Goal: Task Accomplishment & Management: Manage account settings

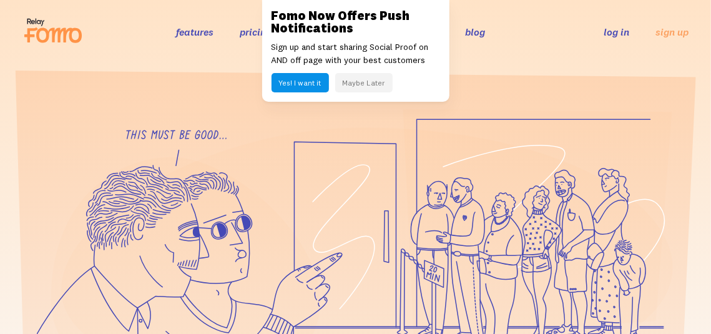
click at [362, 81] on button "Maybe Later" at bounding box center [363, 82] width 57 height 19
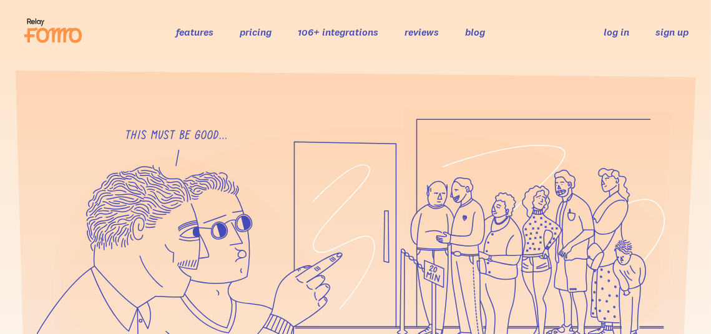
click at [669, 32] on link "sign up" at bounding box center [672, 32] width 33 height 13
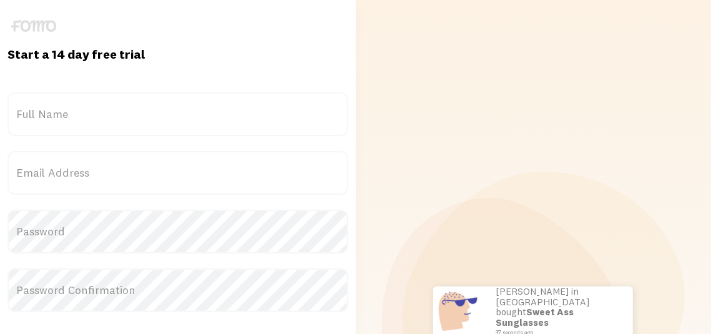
click at [219, 120] on label "Full Name" at bounding box center [177, 114] width 341 height 44
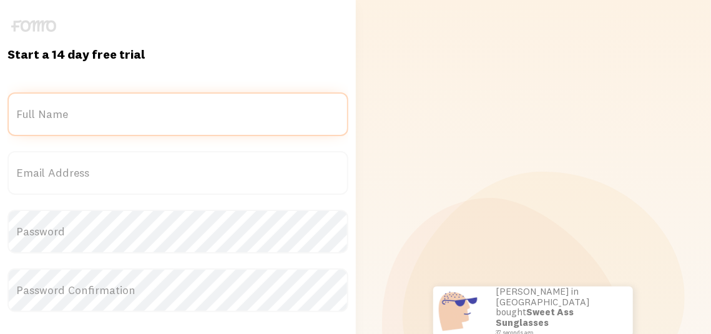
click at [219, 120] on input "Full Name" at bounding box center [177, 114] width 341 height 44
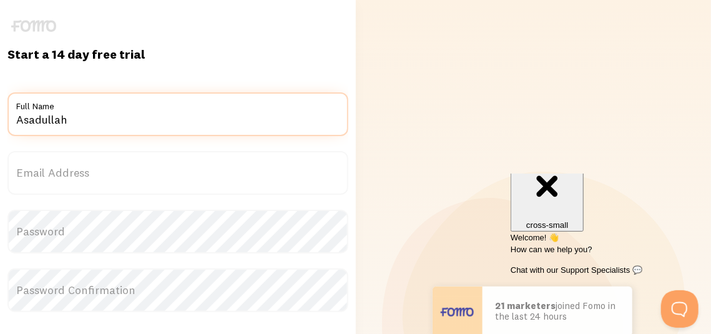
type input "Asadullah"
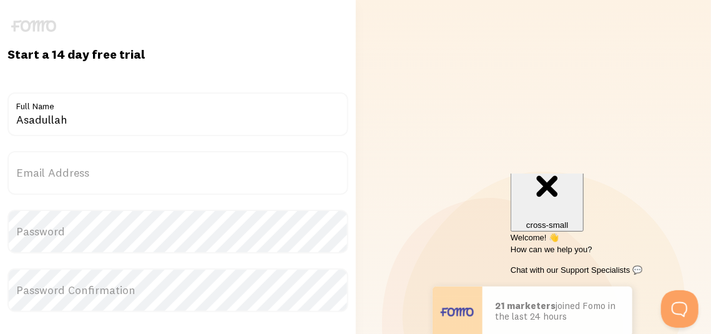
click at [219, 160] on label "Email Address" at bounding box center [177, 173] width 341 height 44
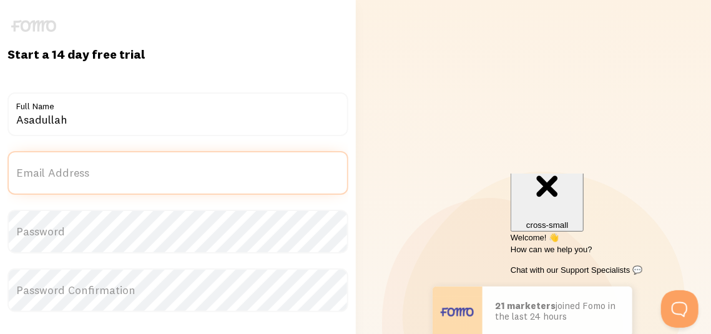
click at [219, 160] on input "Email Address" at bounding box center [177, 173] width 341 height 44
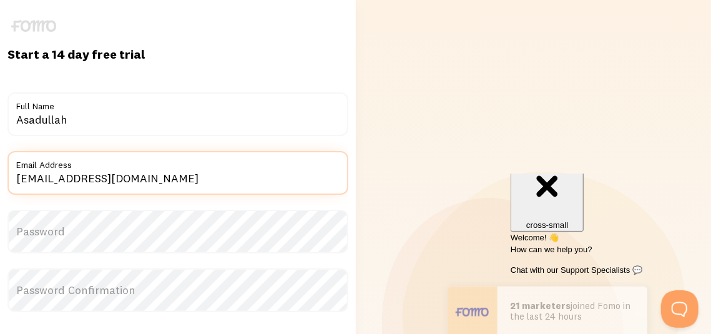
type input "asadullahmuhamma753@gmail.com"
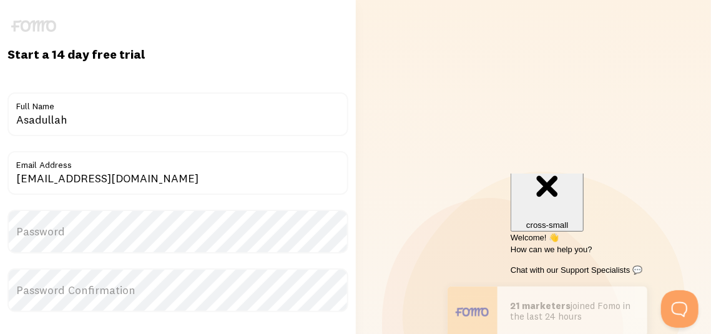
click at [189, 224] on label "Password" at bounding box center [177, 232] width 341 height 44
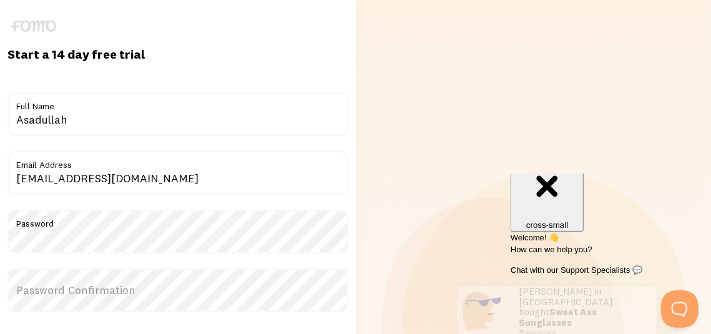
click at [182, 288] on label "Password Confirmation" at bounding box center [177, 290] width 341 height 44
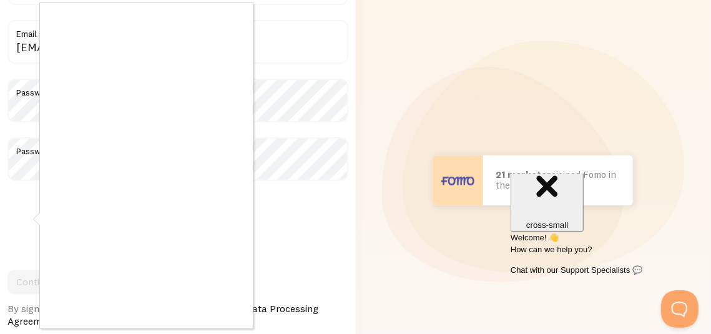
scroll to position [166, 0]
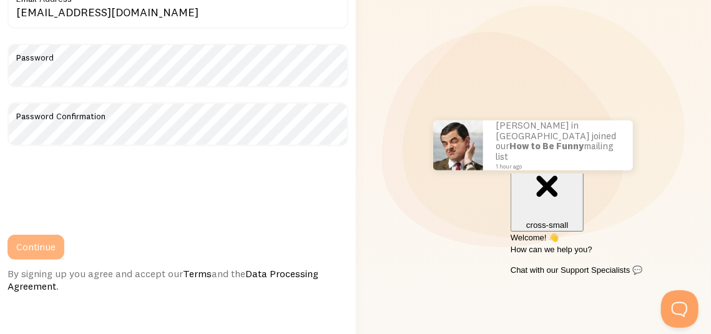
click at [59, 250] on button "Continue" at bounding box center [35, 247] width 57 height 25
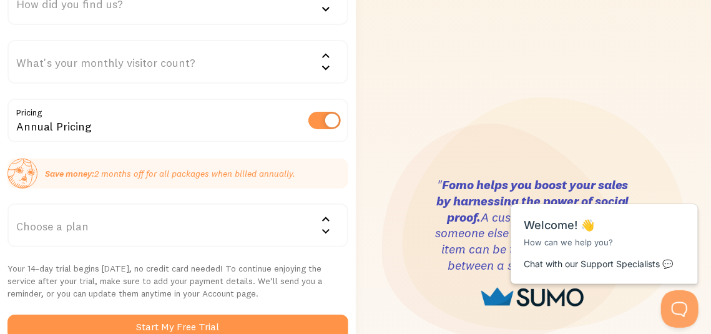
scroll to position [187, 0]
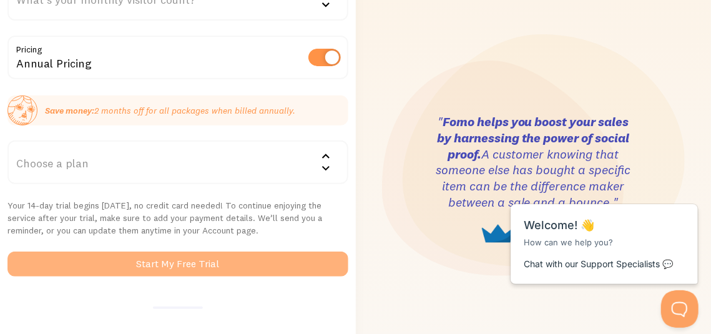
click at [270, 266] on button "Start My Free Trial" at bounding box center [177, 264] width 341 height 25
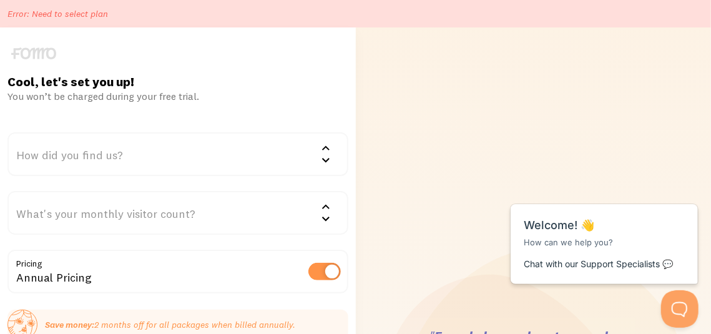
click at [322, 162] on icon at bounding box center [325, 159] width 15 height 15
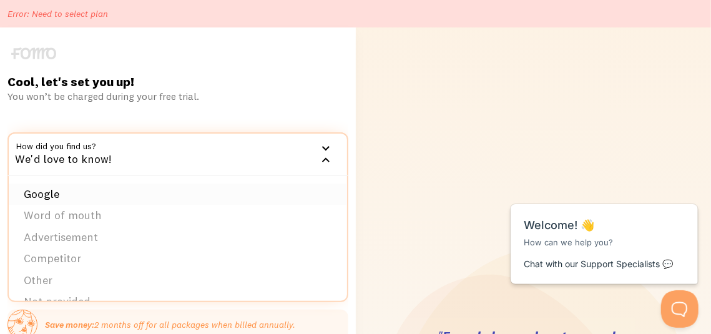
click at [306, 195] on li "Google" at bounding box center [178, 195] width 338 height 22
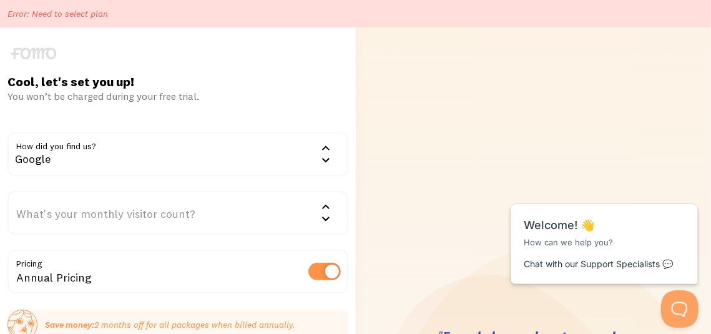
click at [315, 210] on div "What's your monthly visitor count?" at bounding box center [177, 213] width 341 height 44
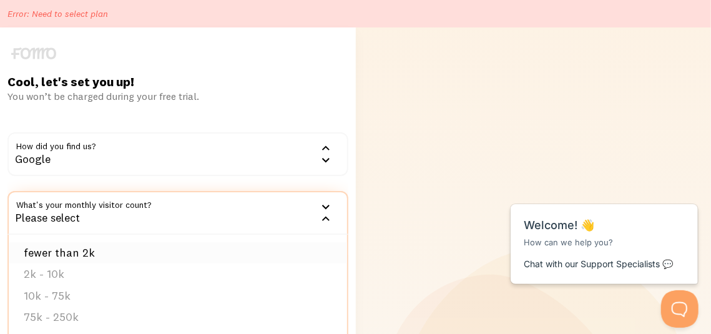
click at [293, 255] on li "fewer than 2k" at bounding box center [178, 253] width 338 height 22
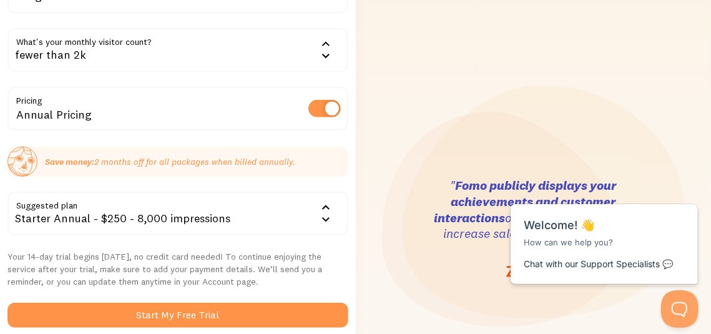
scroll to position [166, 0]
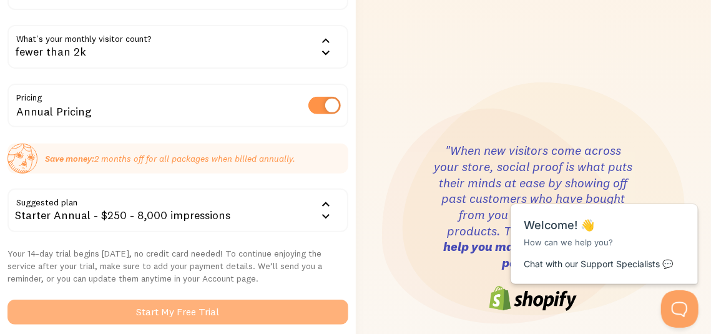
click at [281, 306] on button "Start My Free Trial" at bounding box center [177, 312] width 341 height 25
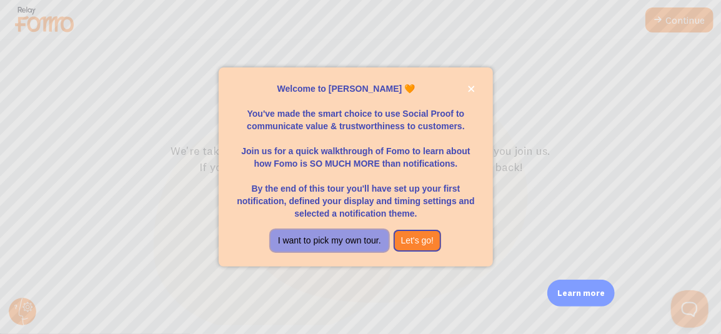
click at [357, 238] on button "I want to pick my own tour." at bounding box center [329, 241] width 118 height 22
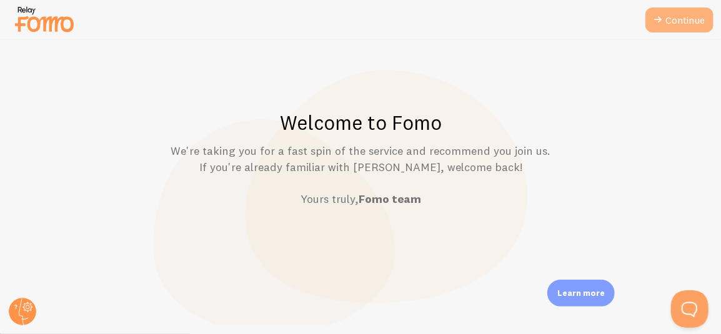
click at [664, 26] on icon at bounding box center [657, 19] width 15 height 15
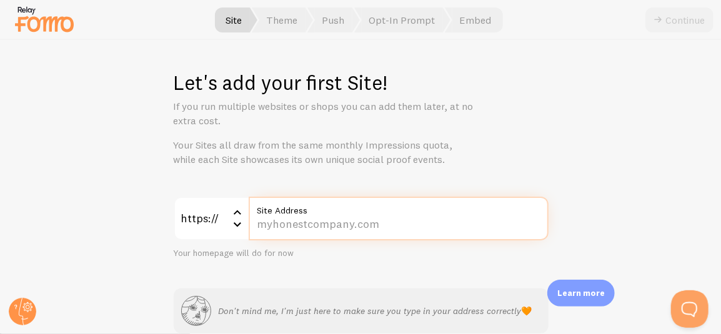
click at [365, 225] on input "Site Address" at bounding box center [398, 219] width 300 height 44
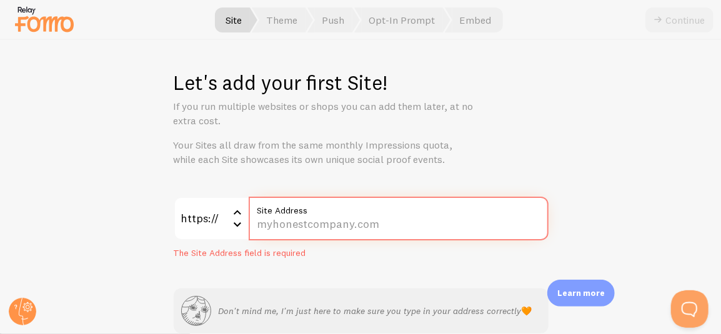
paste input ":[URL][DOMAIN_NAME]"
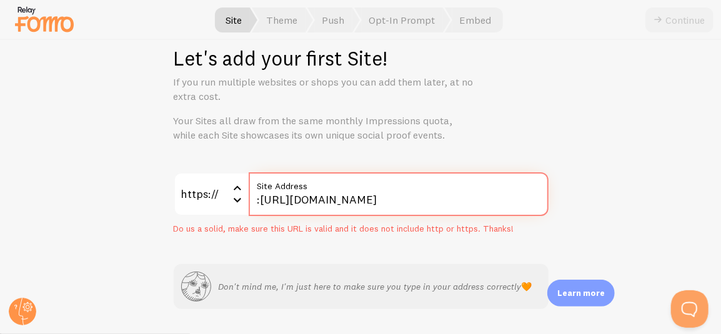
scroll to position [59, 0]
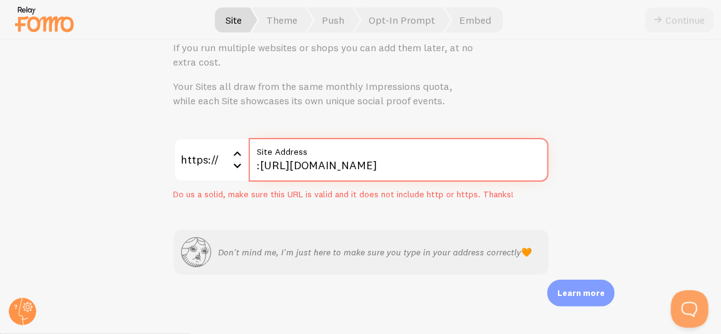
click at [469, 172] on input ":[URL][DOMAIN_NAME]" at bounding box center [398, 160] width 300 height 44
click at [230, 165] on icon at bounding box center [237, 165] width 15 height 15
click at [211, 215] on li "http://" at bounding box center [211, 221] width 72 height 22
click at [230, 150] on icon at bounding box center [237, 153] width 15 height 15
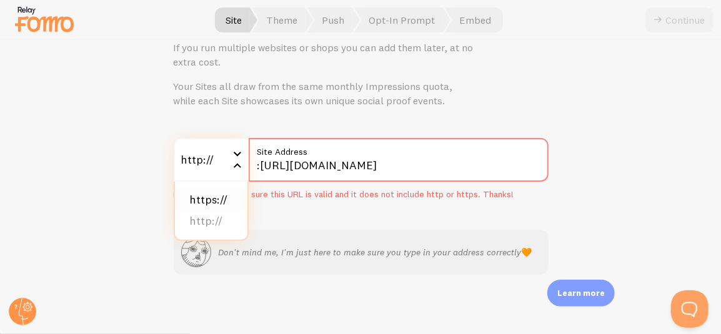
click at [204, 198] on li "https://" at bounding box center [211, 200] width 72 height 22
drag, startPoint x: 292, startPoint y: 164, endPoint x: 252, endPoint y: 166, distance: 40.0
click at [252, 166] on input ":[URL][DOMAIN_NAME]" at bounding box center [398, 160] width 300 height 44
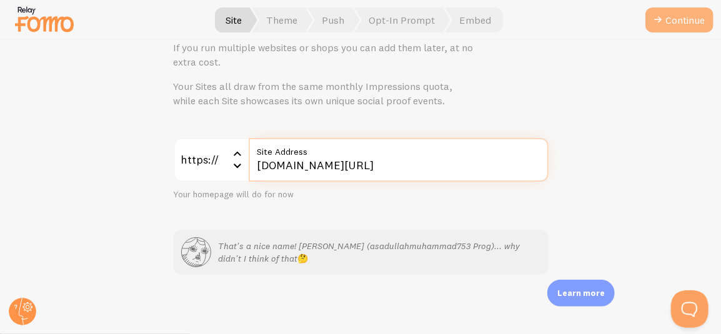
type input "[DOMAIN_NAME][URL]"
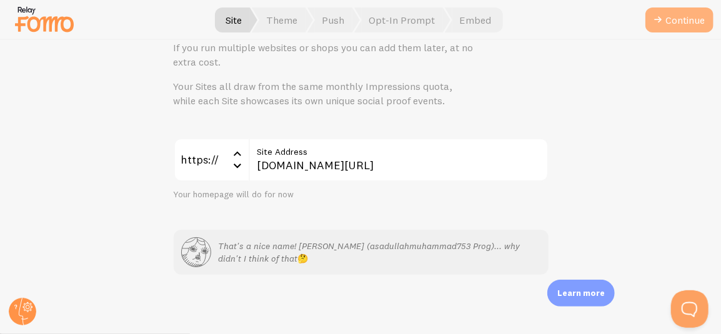
click at [677, 14] on button "Continue" at bounding box center [679, 19] width 68 height 25
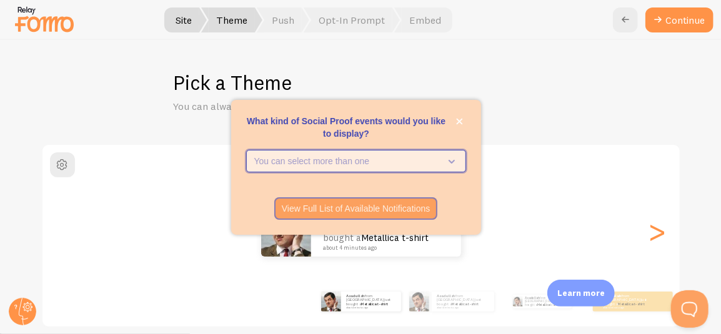
click at [456, 161] on icon "What kind of Social Proof events would you like to display?" at bounding box center [448, 161] width 17 height 14
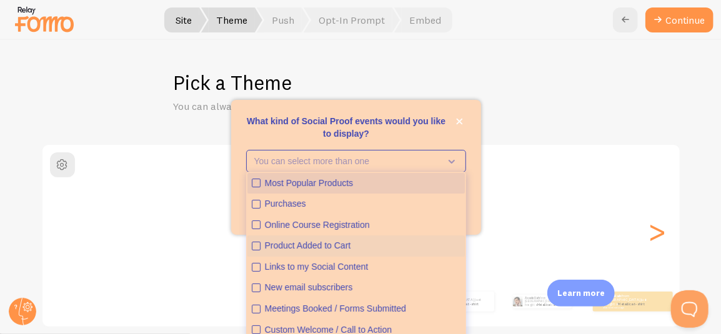
scroll to position [32, 0]
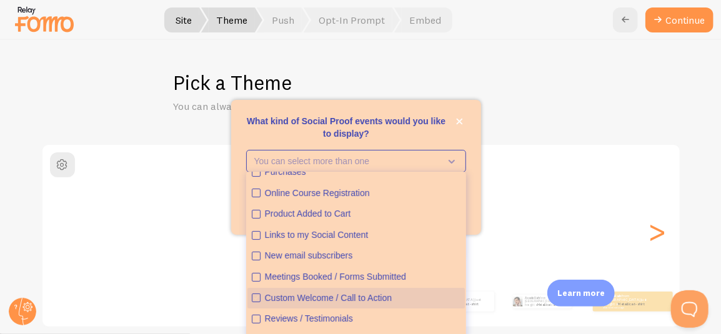
click at [396, 295] on div "Custom Welcome / Call to Action" at bounding box center [362, 298] width 195 height 12
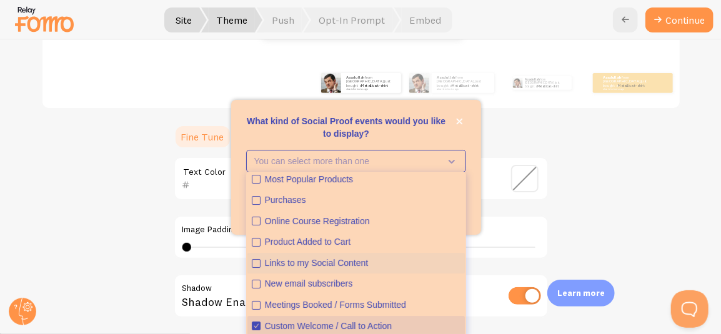
scroll to position [0, 0]
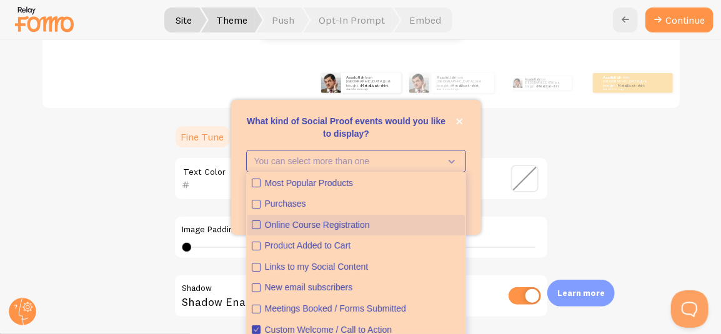
click at [401, 222] on div "Online Course Registration" at bounding box center [362, 225] width 195 height 12
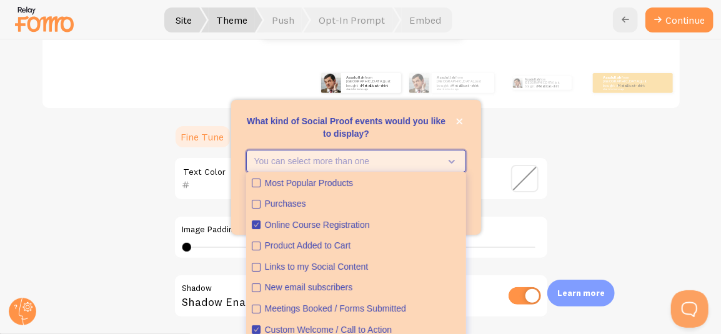
click at [455, 163] on icon "What kind of Social Proof events would you like to display?" at bounding box center [448, 161] width 17 height 14
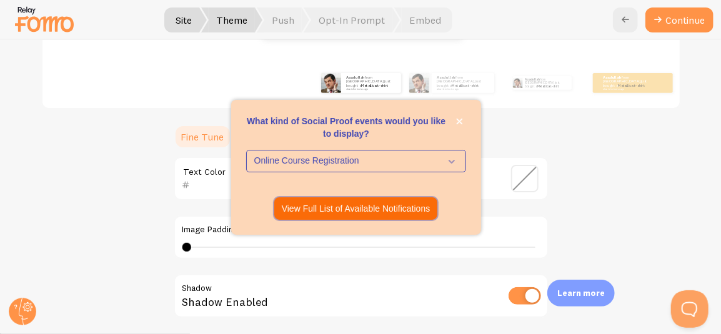
click at [400, 207] on p "View Full List of Available Notifications" at bounding box center [356, 208] width 149 height 12
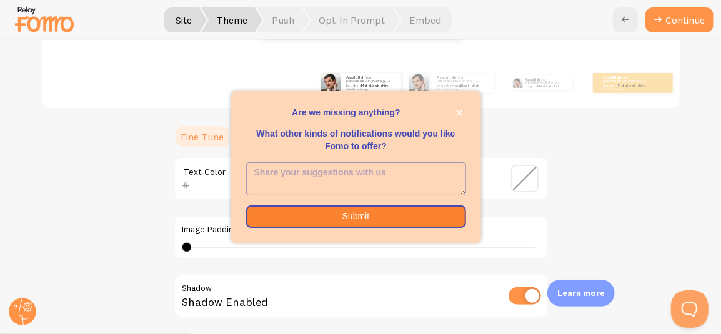
click at [424, 182] on textarea "<p>Are we missing anything? </p><p></p><p>What other kinds of notifications wou…" at bounding box center [356, 179] width 219 height 32
type textarea "Nice"
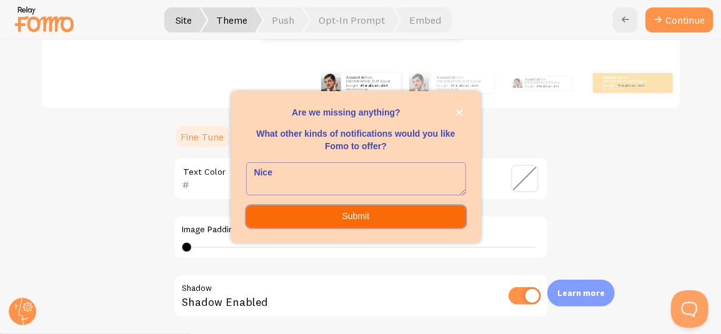
click at [413, 217] on button "Submit" at bounding box center [356, 216] width 220 height 22
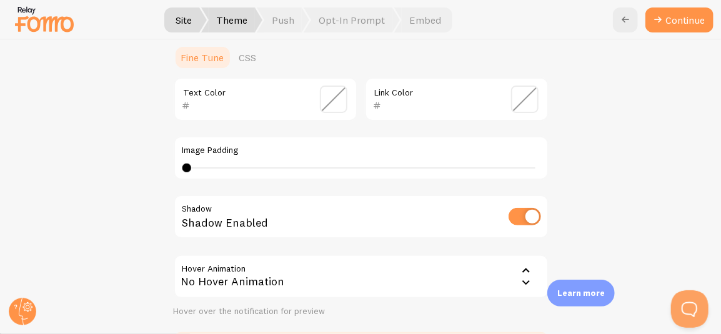
scroll to position [291, 0]
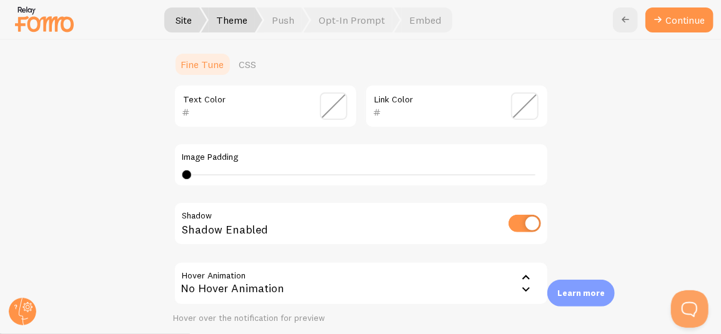
click at [320, 110] on span at bounding box center [333, 105] width 27 height 27
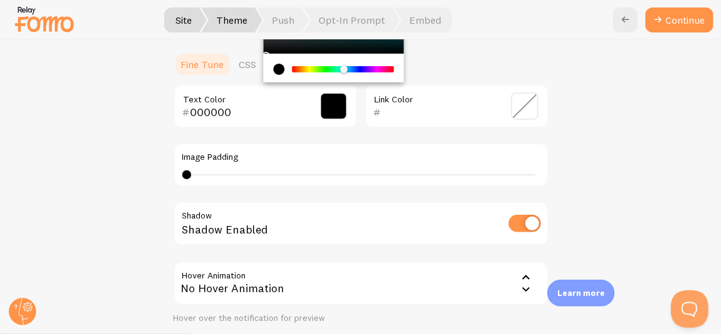
drag, startPoint x: 288, startPoint y: 68, endPoint x: 339, endPoint y: 66, distance: 51.3
click at [340, 66] on div "Chrome color picker" at bounding box center [343, 69] width 7 height 7
drag, startPoint x: 339, startPoint y: 66, endPoint x: 362, endPoint y: 66, distance: 22.5
click at [362, 66] on div "Chrome color picker" at bounding box center [365, 69] width 7 height 7
click at [276, 70] on div "current color is #000000" at bounding box center [278, 69] width 11 height 11
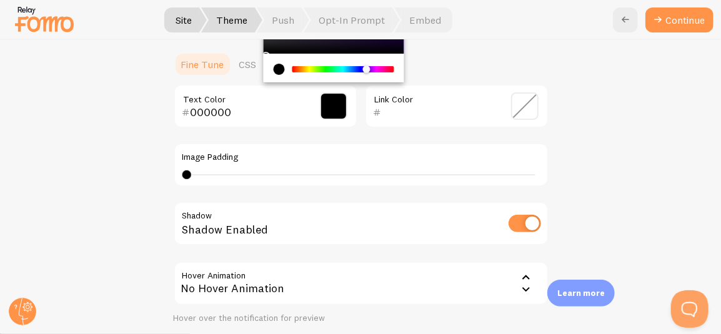
click at [335, 109] on span at bounding box center [333, 105] width 27 height 27
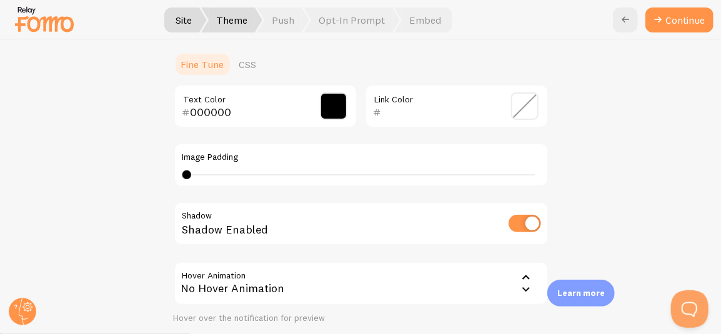
click at [335, 109] on span at bounding box center [333, 105] width 27 height 27
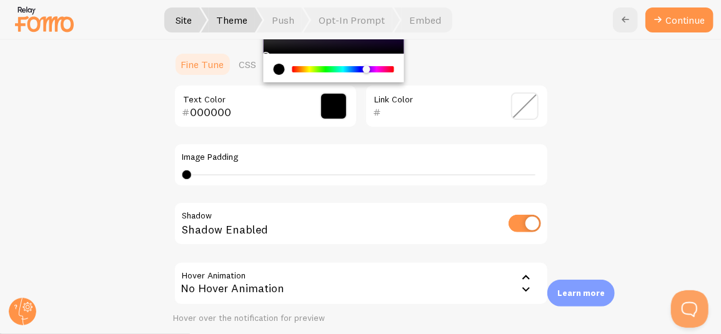
click at [355, 69] on div "Chrome color picker" at bounding box center [342, 69] width 99 height 6
click at [197, 112] on input "000000" at bounding box center [247, 112] width 114 height 15
click at [191, 112] on input "060000" at bounding box center [247, 112] width 114 height 15
click at [218, 111] on input "660000" at bounding box center [247, 112] width 114 height 15
click at [248, 109] on input "660070" at bounding box center [247, 112] width 114 height 15
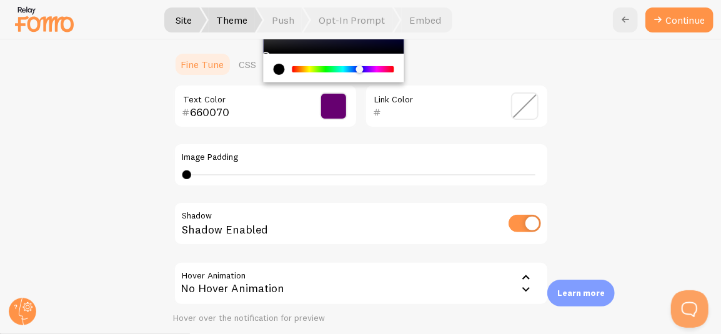
type input "660070"
click at [517, 105] on span at bounding box center [524, 105] width 27 height 27
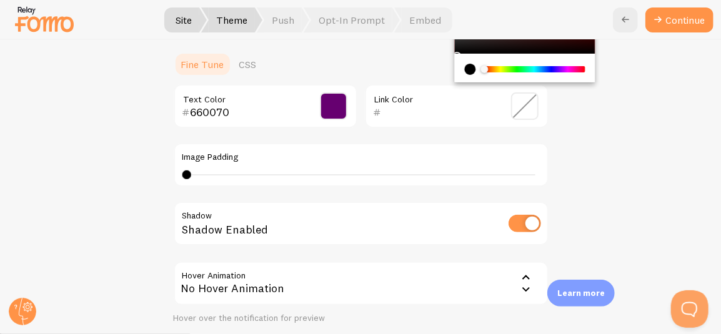
click at [524, 67] on div "Chrome color picker" at bounding box center [533, 69] width 99 height 6
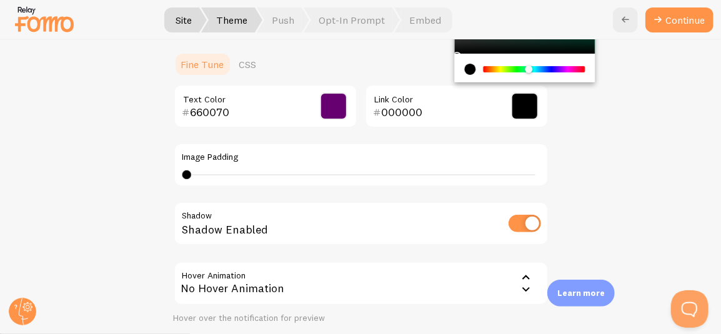
click at [405, 111] on input "000000" at bounding box center [438, 112] width 114 height 15
click at [381, 108] on input "0000700" at bounding box center [438, 112] width 114 height 15
click at [401, 109] on input "7000700" at bounding box center [438, 112] width 114 height 15
type input "7007700"
click at [451, 134] on div "660070 Text Color 7007700 Link Color Image Padding 0 0 - undefined Shadow Shado…" at bounding box center [361, 204] width 375 height 240
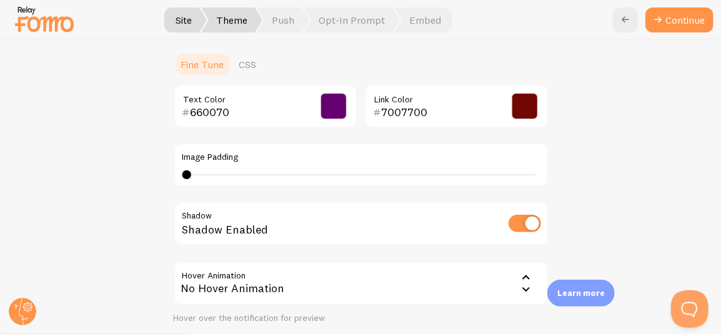
type input "6"
drag, startPoint x: 183, startPoint y: 174, endPoint x: 238, endPoint y: 170, distance: 55.1
click at [239, 170] on div at bounding box center [243, 174] width 9 height 9
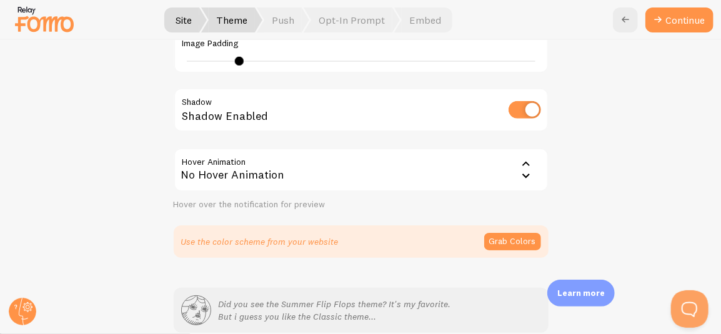
scroll to position [405, 0]
click at [371, 170] on div "No Hover Animation" at bounding box center [361, 169] width 375 height 44
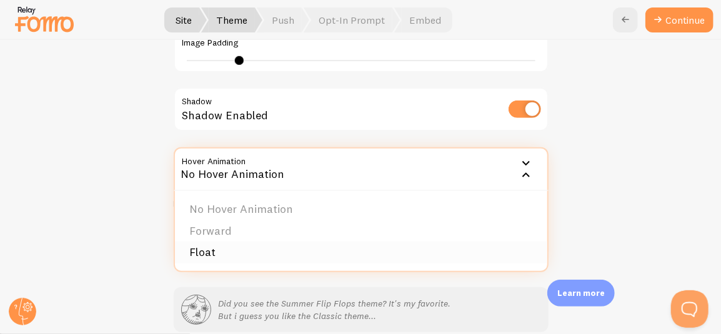
click at [365, 248] on li "Float" at bounding box center [361, 253] width 372 height 22
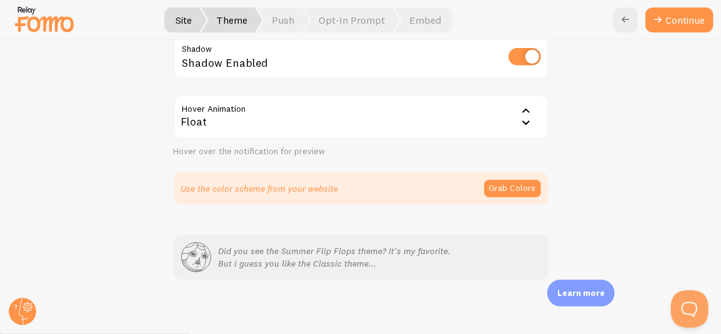
scroll to position [462, 0]
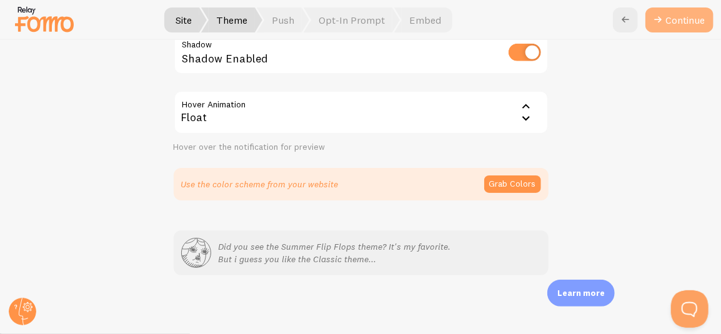
click at [680, 24] on button "Continue" at bounding box center [679, 19] width 68 height 25
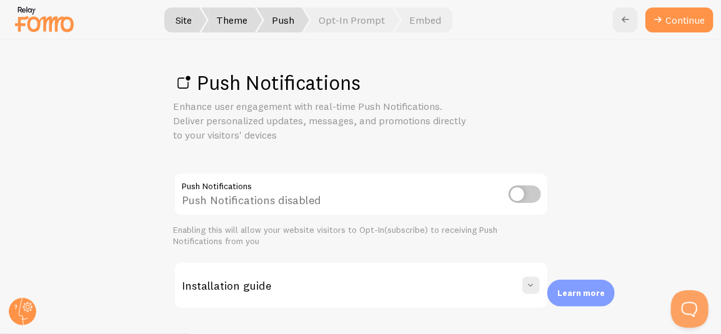
click at [520, 187] on input "checkbox" at bounding box center [524, 193] width 32 height 17
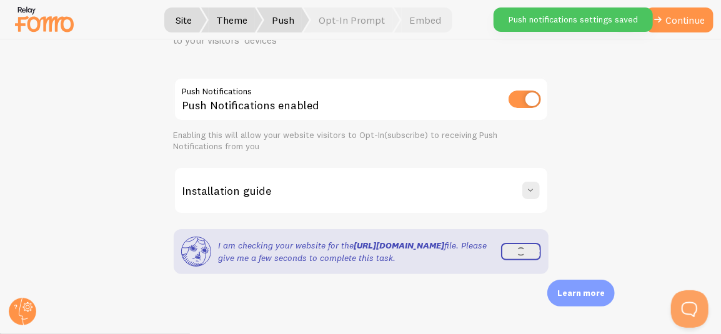
scroll to position [114, 0]
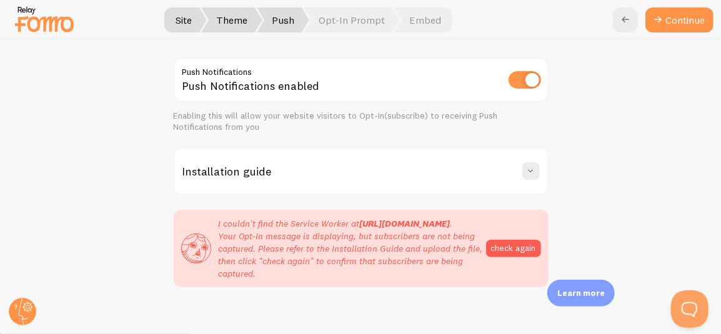
click at [524, 84] on input "checkbox" at bounding box center [524, 79] width 32 height 17
checkbox input "false"
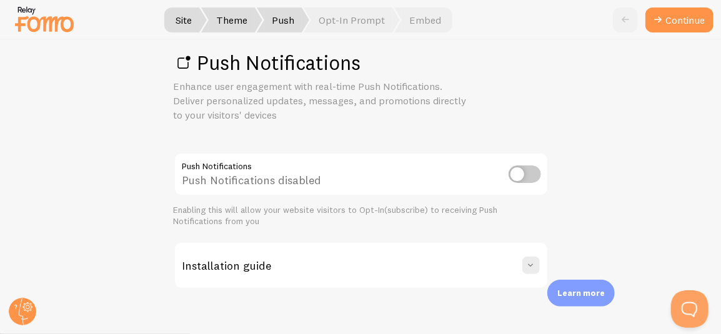
scroll to position [19, 0]
click at [524, 263] on span at bounding box center [530, 266] width 12 height 12
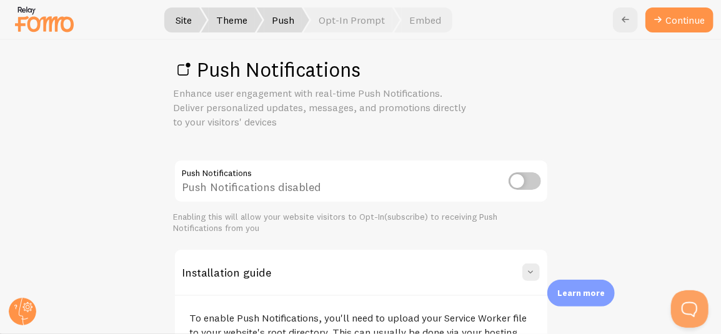
scroll to position [0, 0]
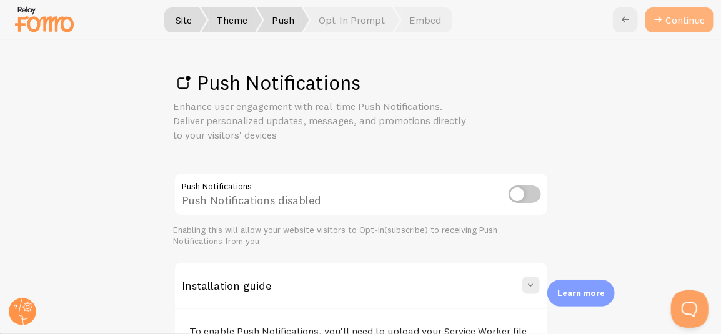
click at [699, 21] on link "Continue" at bounding box center [679, 19] width 68 height 25
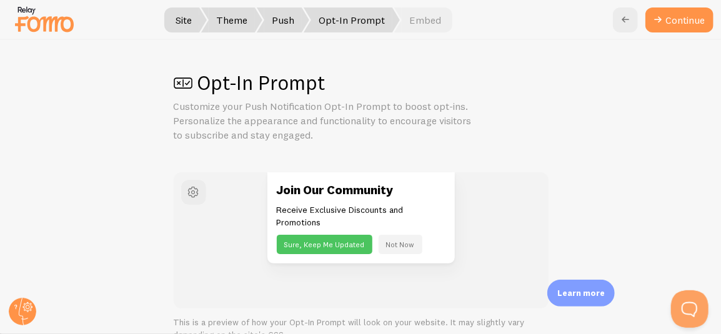
click at [378, 245] on button "Not Now" at bounding box center [400, 244] width 44 height 19
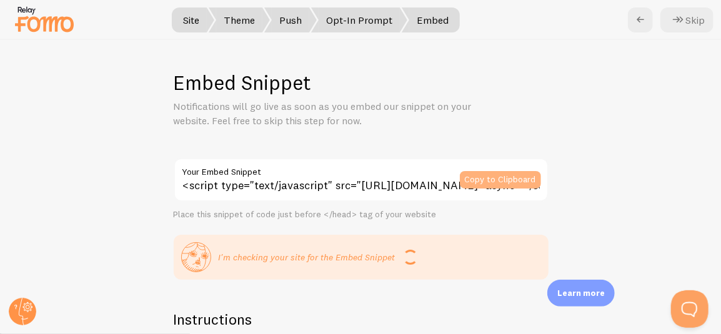
click at [503, 175] on button "Copy to Clipboard" at bounding box center [500, 179] width 81 height 17
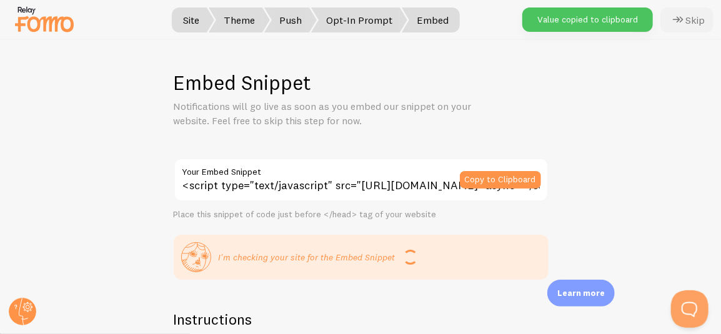
click at [687, 23] on button "Skip" at bounding box center [686, 19] width 53 height 25
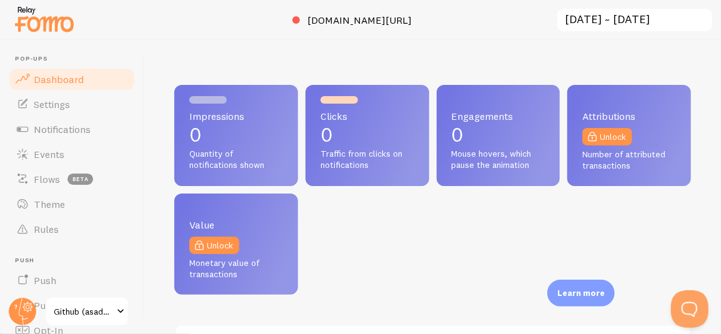
click at [237, 117] on span "Impressions" at bounding box center [236, 116] width 94 height 10
click at [91, 120] on link "Notifications" at bounding box center [71, 129] width 129 height 25
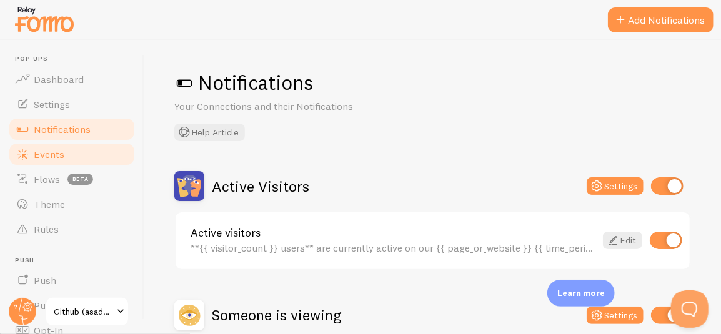
click at [64, 149] on link "Events" at bounding box center [71, 154] width 129 height 25
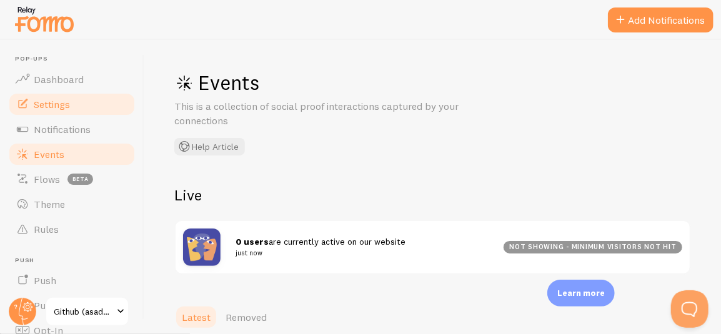
click at [82, 111] on link "Settings" at bounding box center [71, 104] width 129 height 25
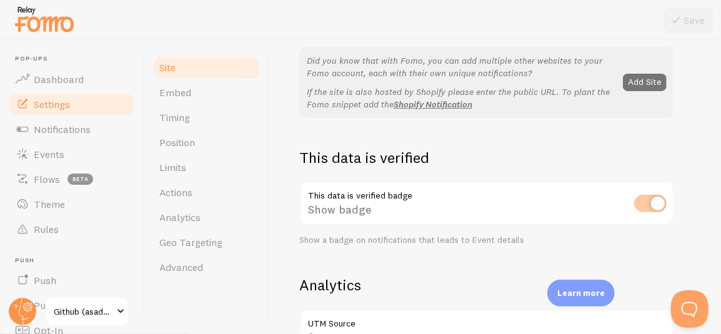
scroll to position [270, 0]
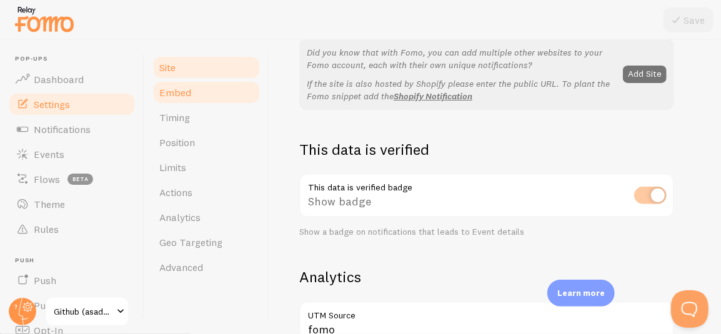
click at [227, 94] on link "Embed" at bounding box center [206, 92] width 109 height 25
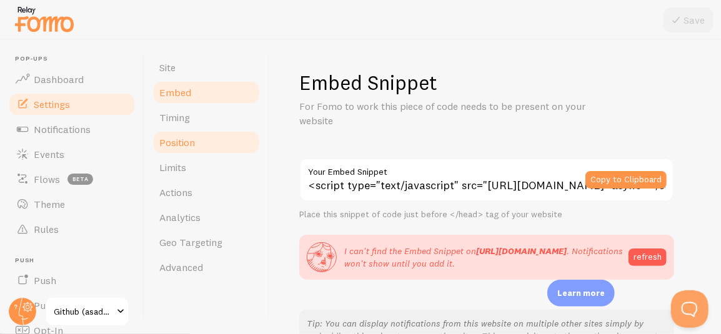
click at [226, 146] on link "Position" at bounding box center [206, 142] width 109 height 25
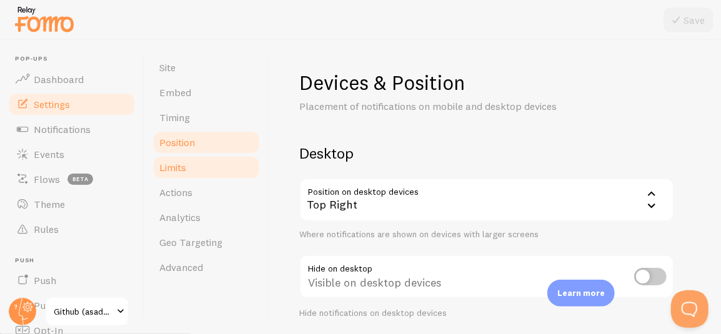
click at [192, 167] on link "Limits" at bounding box center [206, 167] width 109 height 25
